Goal: Check status: Check status

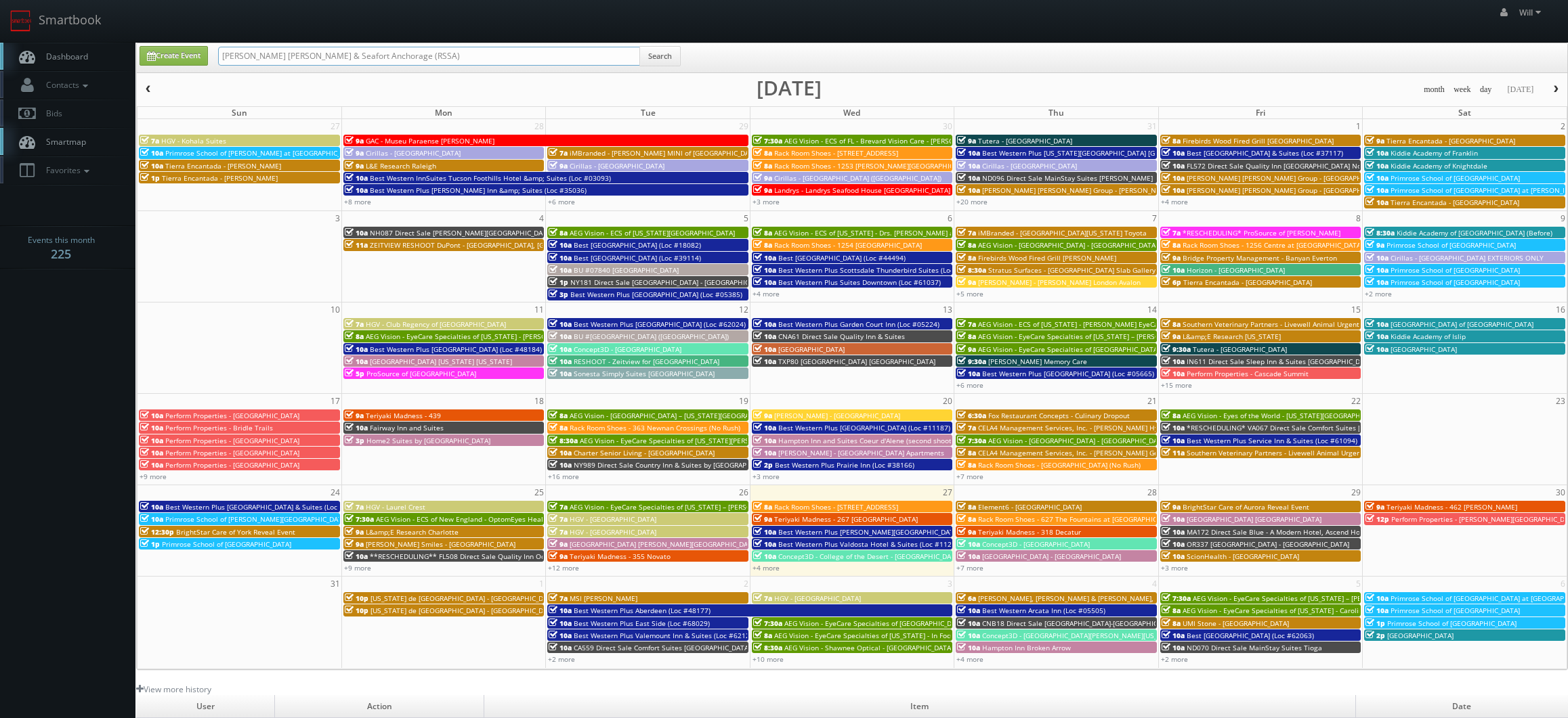
drag, startPoint x: 395, startPoint y: 51, endPoint x: 146, endPoint y: 33, distance: 249.6
click at [146, 33] on body "Smartbook Toggle Side Navigation Toggle Top Navigation Will Will Profile Logout…" at bounding box center [784, 474] width 1568 height 948
paste input "(08-19-25) Perform Properties - Iron Horse Plaza"
drag, startPoint x: 264, startPoint y: 54, endPoint x: 41, endPoint y: 25, distance: 224.9
click at [43, 28] on body "Smartbook Toggle Side Navigation Toggle Top Navigation Will Will Profile Logout…" at bounding box center [784, 474] width 1568 height 948
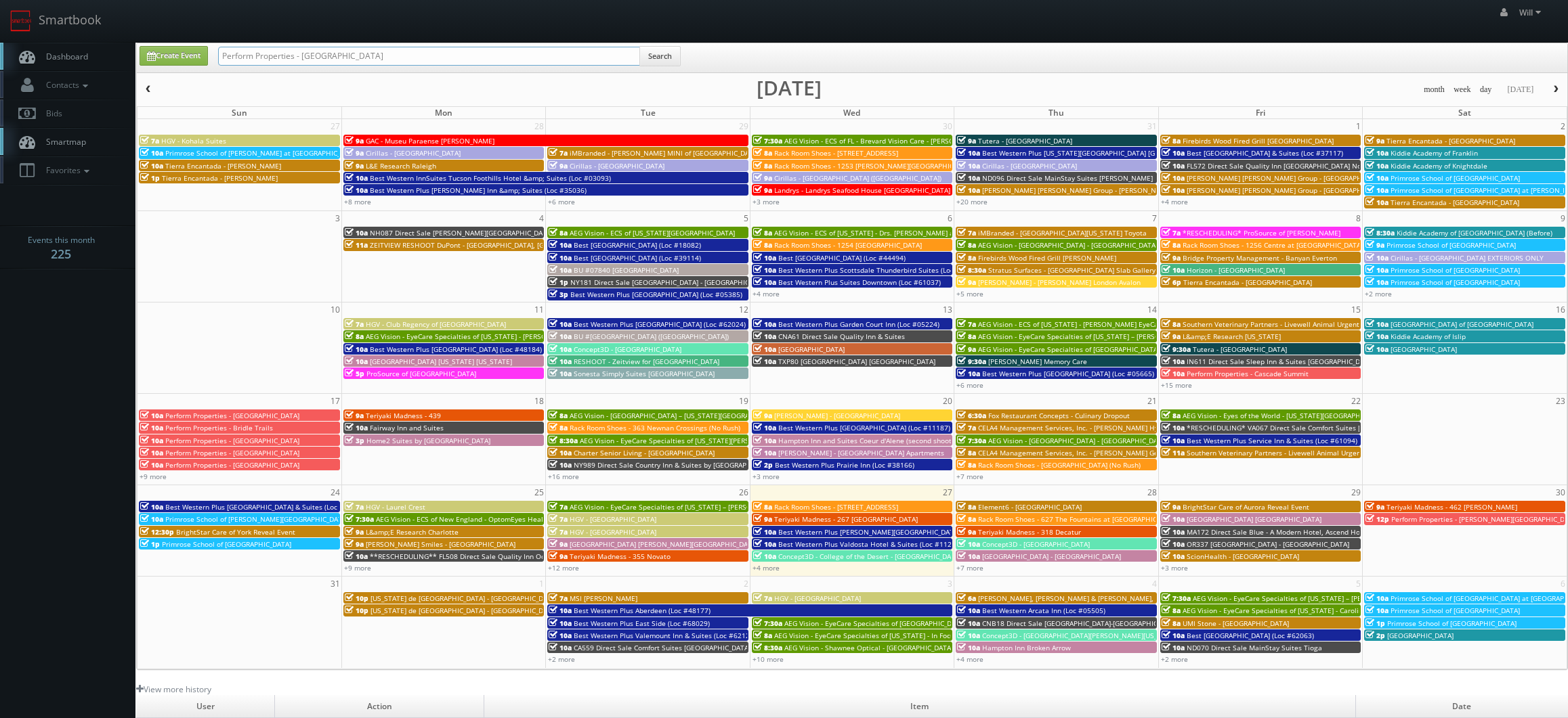
type input "Perform Properties - [GEOGRAPHIC_DATA]"
click at [650, 53] on button "Search" at bounding box center [660, 56] width 41 height 20
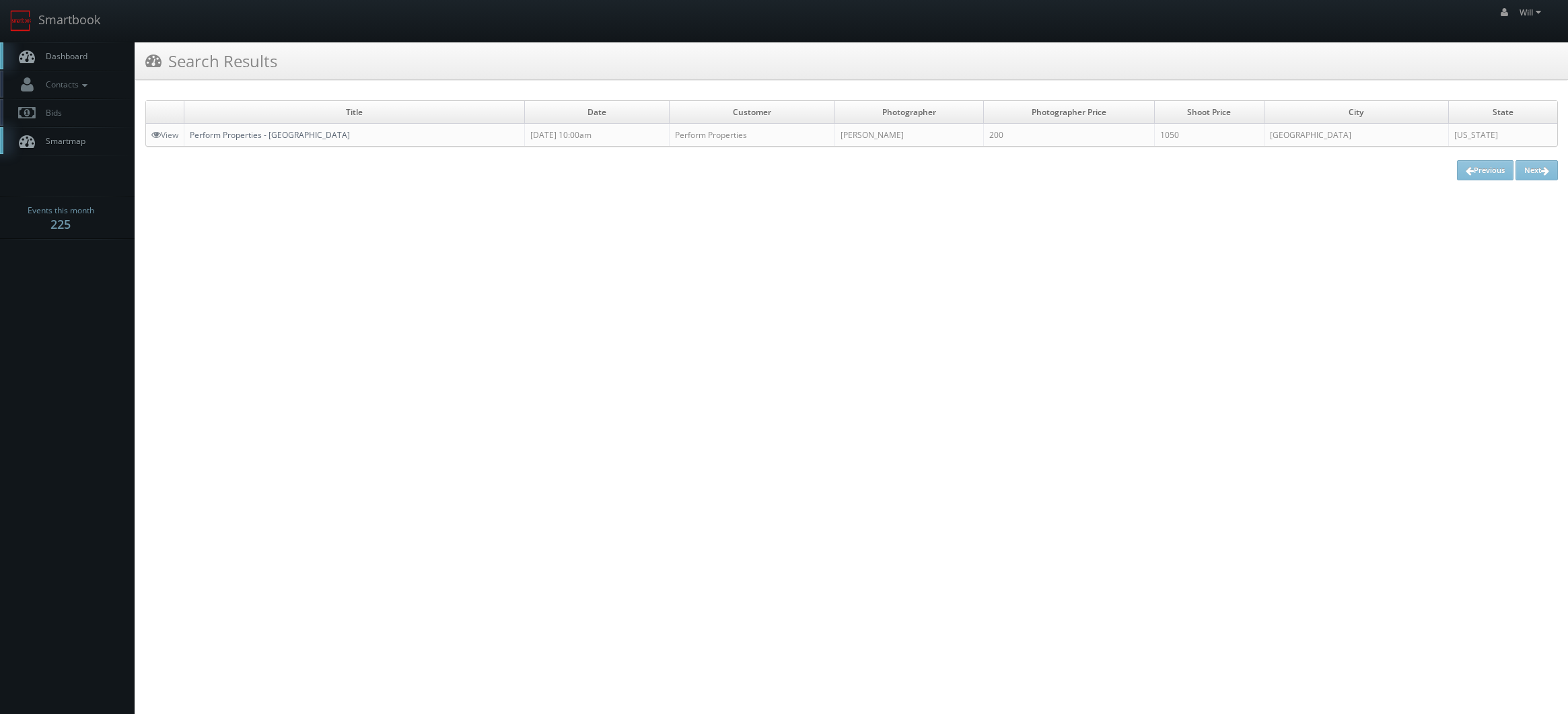
click at [199, 138] on link "Perform Properties - [GEOGRAPHIC_DATA]" at bounding box center [270, 135] width 160 height 11
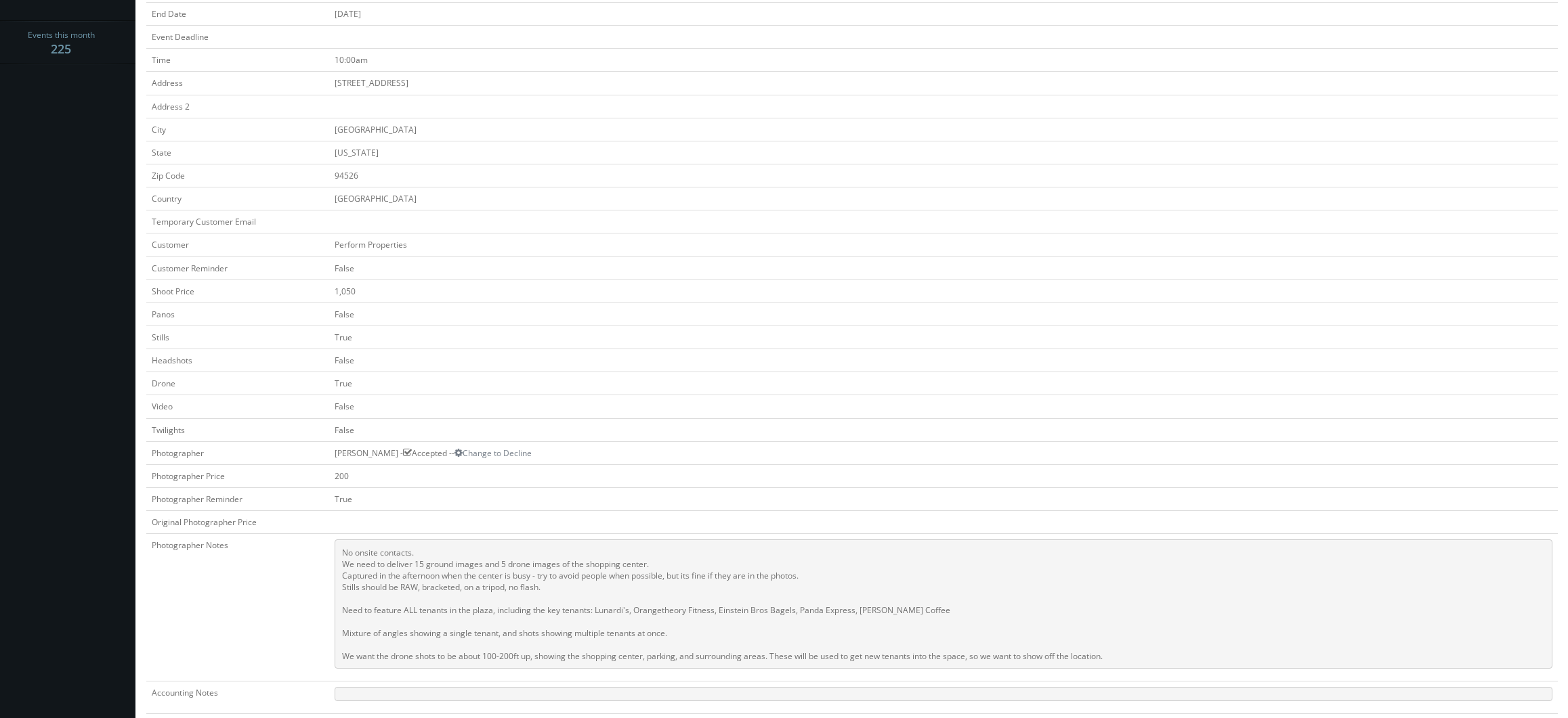
scroll to position [338, 0]
